Goal: Navigation & Orientation: Find specific page/section

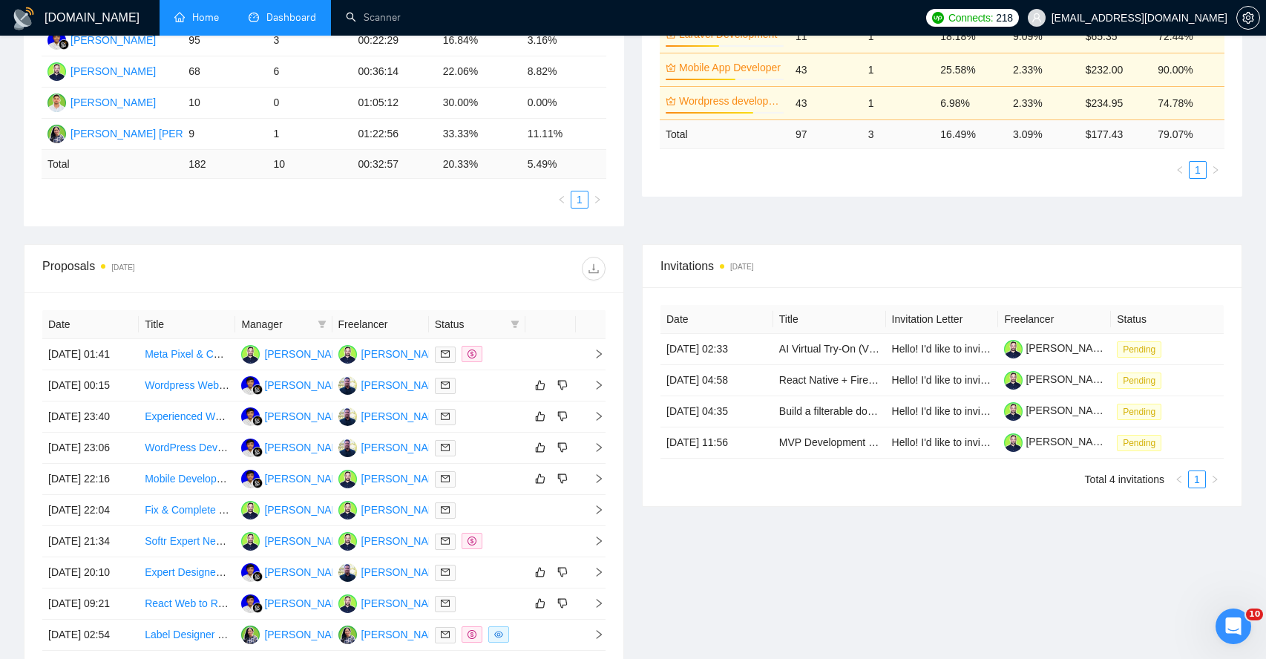
click at [185, 19] on link "Home" at bounding box center [196, 17] width 45 height 13
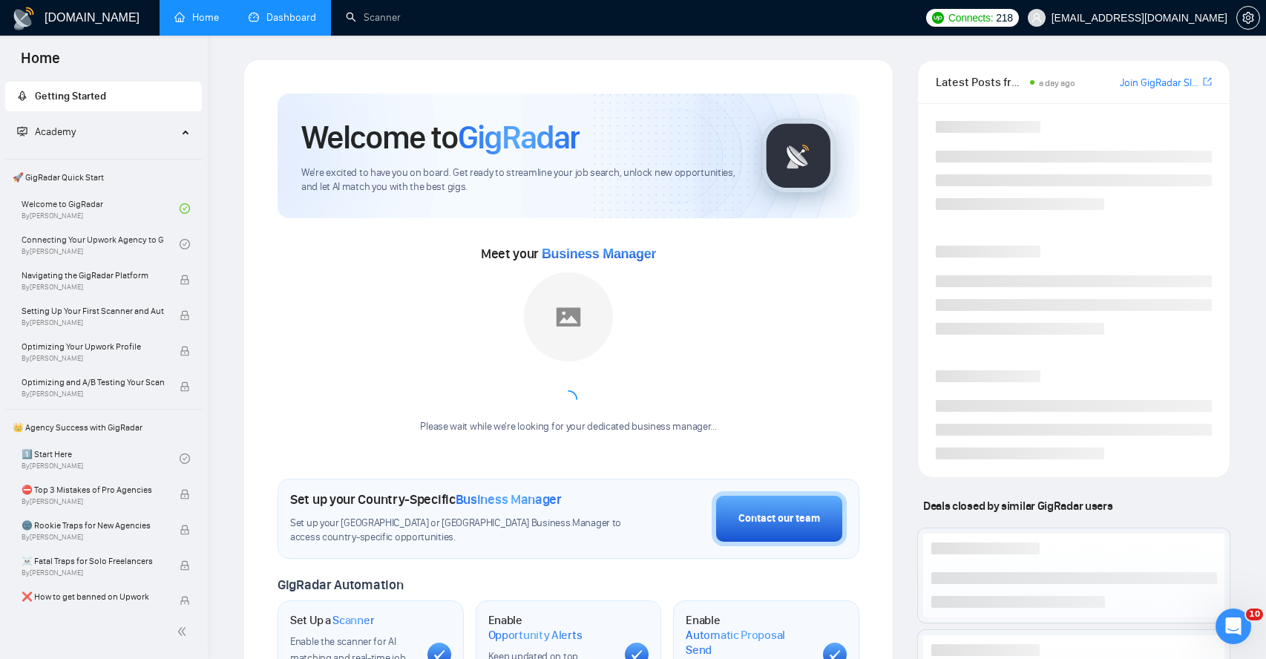
click at [260, 19] on link "Dashboard" at bounding box center [283, 17] width 68 height 13
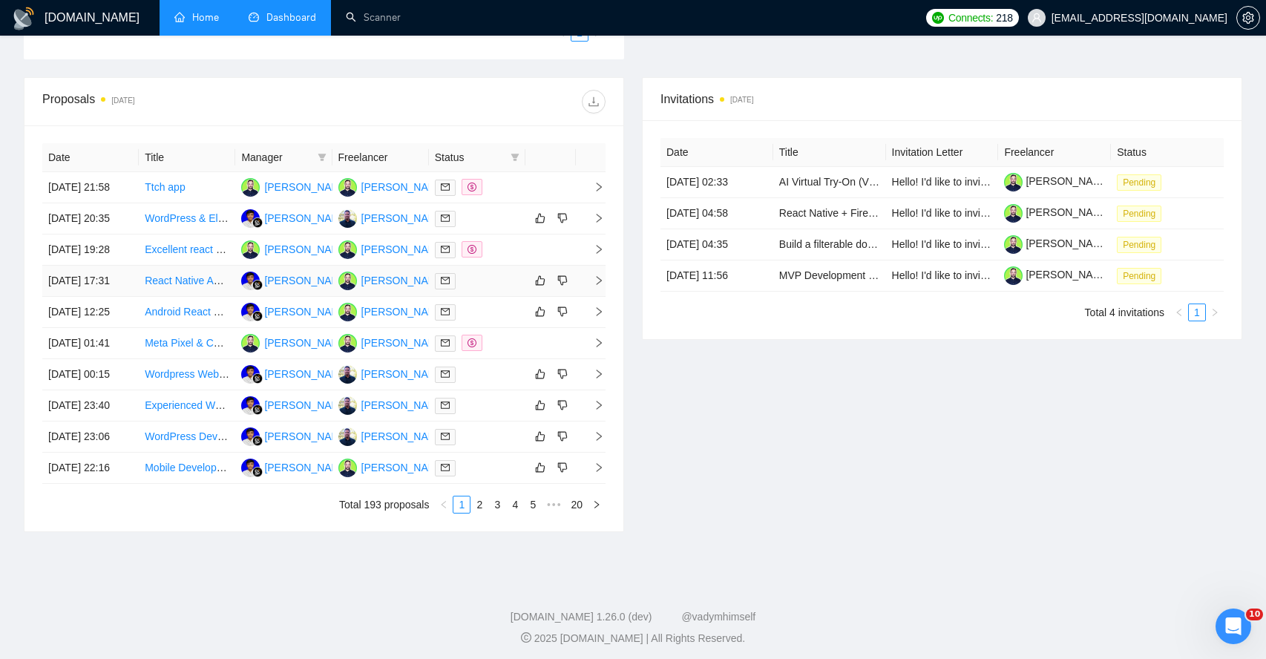
scroll to position [499, 0]
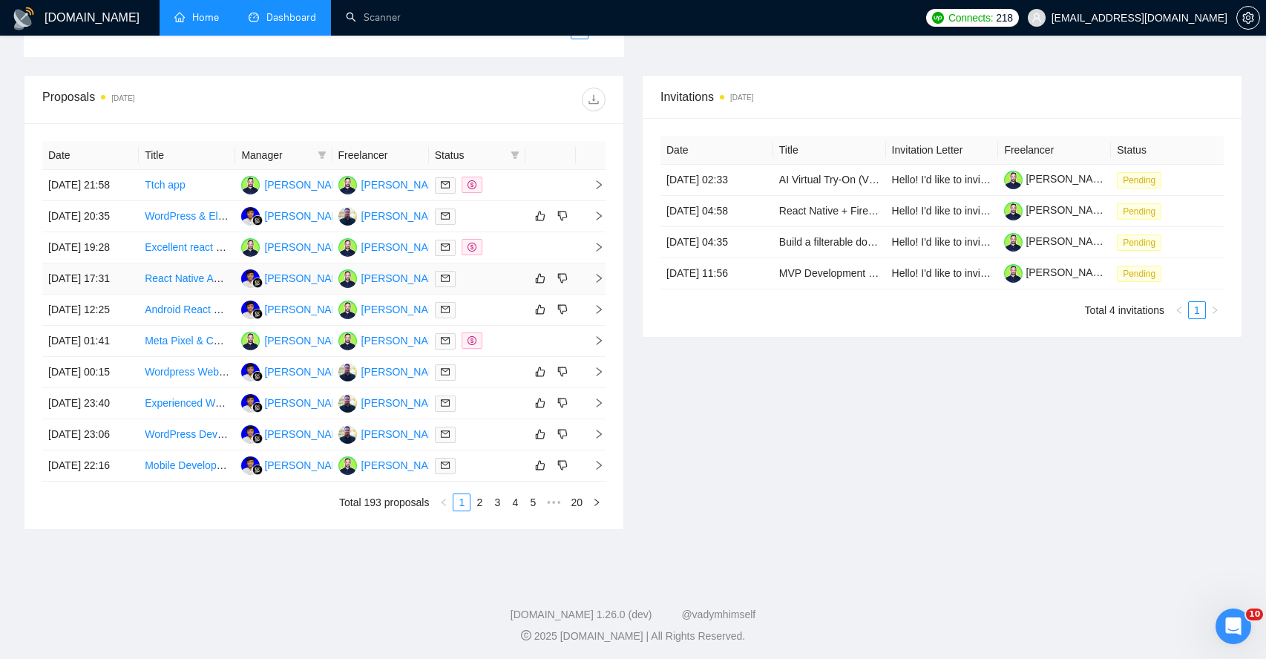
click at [594, 283] on icon "right" at bounding box center [599, 278] width 10 height 10
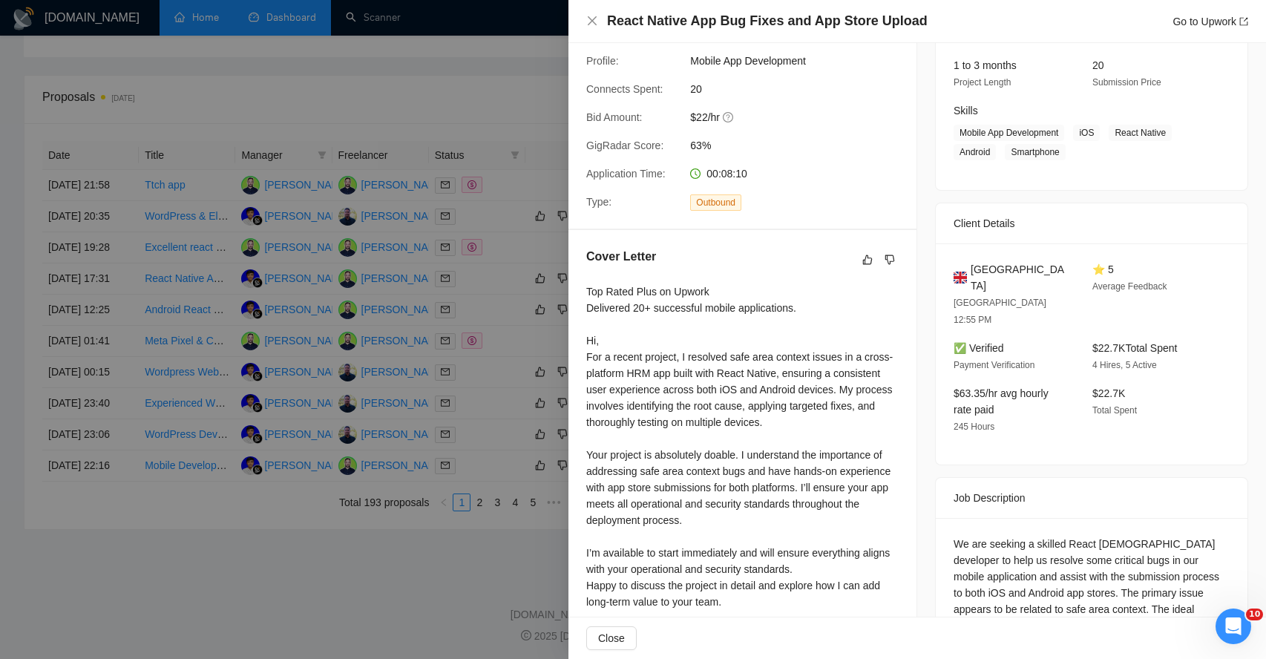
scroll to position [258, 0]
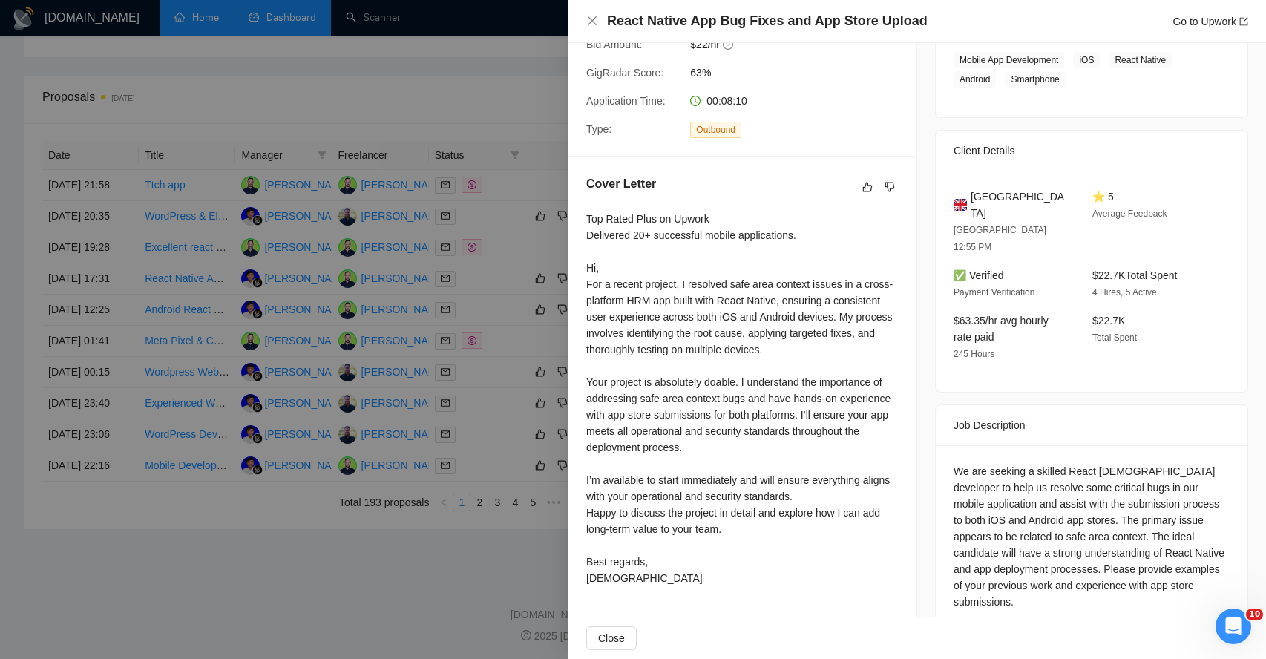
click at [500, 91] on div at bounding box center [633, 329] width 1266 height 659
